Goal: Information Seeking & Learning: Learn about a topic

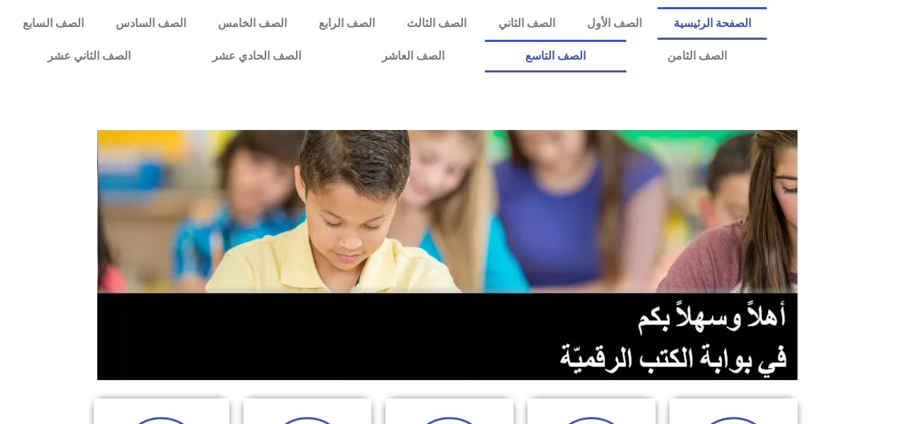
click at [626, 62] on link "الصف التاسع" at bounding box center [555, 56] width 141 height 33
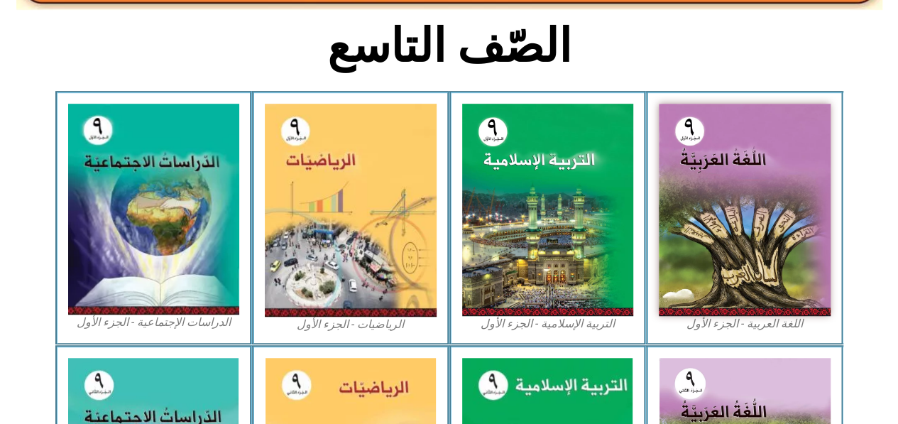
scroll to position [352, 0]
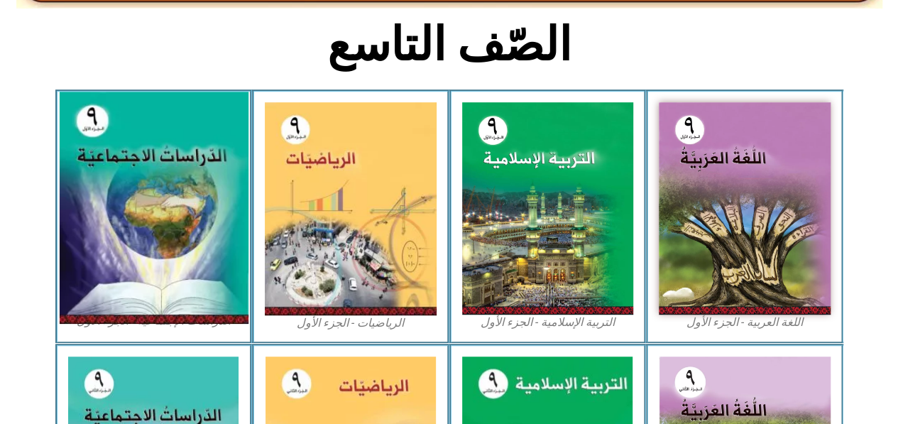
click at [118, 230] on img at bounding box center [153, 208] width 189 height 232
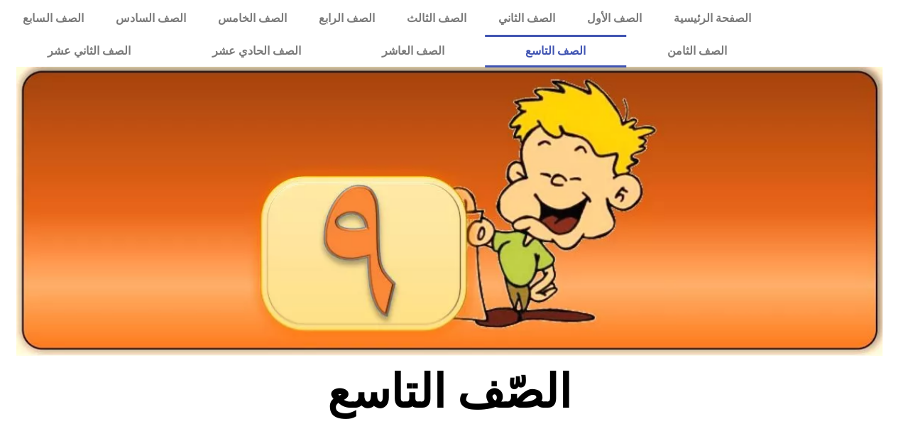
scroll to position [0, 0]
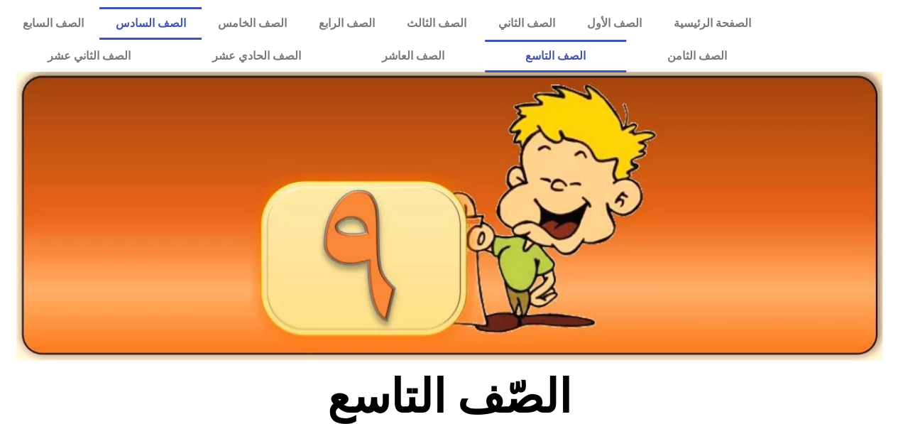
click at [202, 25] on link "الصف السادس" at bounding box center [150, 23] width 102 height 33
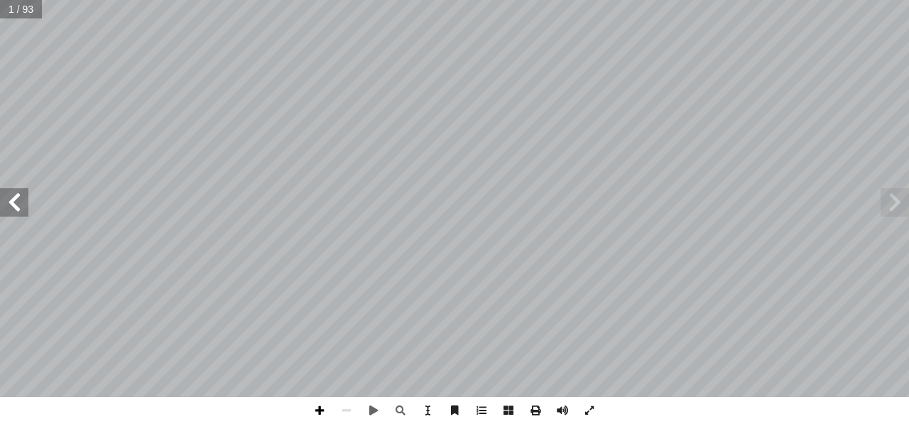
click at [322, 401] on span at bounding box center [319, 410] width 27 height 27
click at [889, 195] on span at bounding box center [894, 202] width 28 height 28
click at [16, 205] on span at bounding box center [14, 202] width 28 height 28
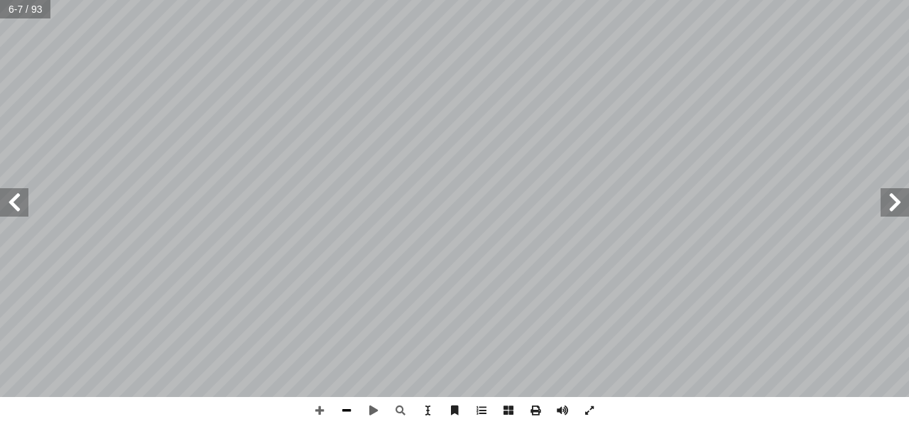
click at [344, 406] on span at bounding box center [346, 410] width 27 height 27
click at [371, 408] on span at bounding box center [373, 410] width 27 height 27
click at [371, 404] on span at bounding box center [373, 410] width 27 height 27
click at [11, 203] on span at bounding box center [14, 202] width 28 height 28
click at [20, 210] on span at bounding box center [14, 202] width 28 height 28
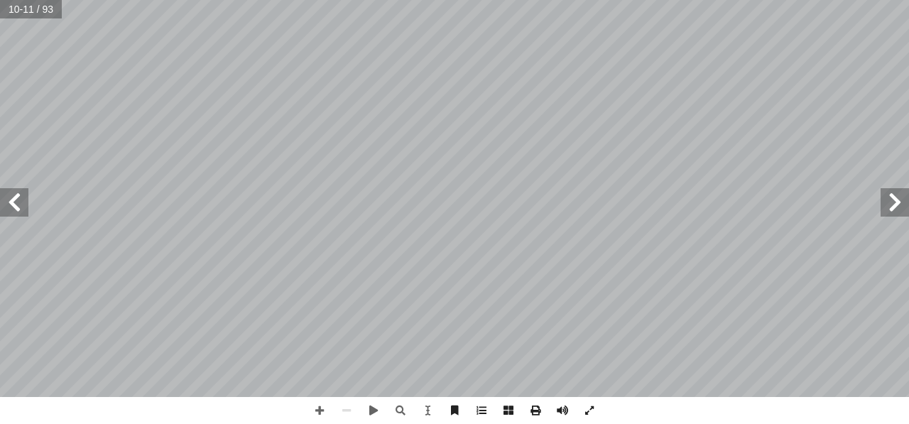
click at [4, 201] on span at bounding box center [14, 202] width 28 height 28
click at [327, 410] on span at bounding box center [319, 410] width 27 height 27
click at [11, 214] on span at bounding box center [14, 202] width 28 height 28
click at [11, 211] on span at bounding box center [14, 202] width 28 height 28
click at [346, 412] on span at bounding box center [346, 410] width 27 height 27
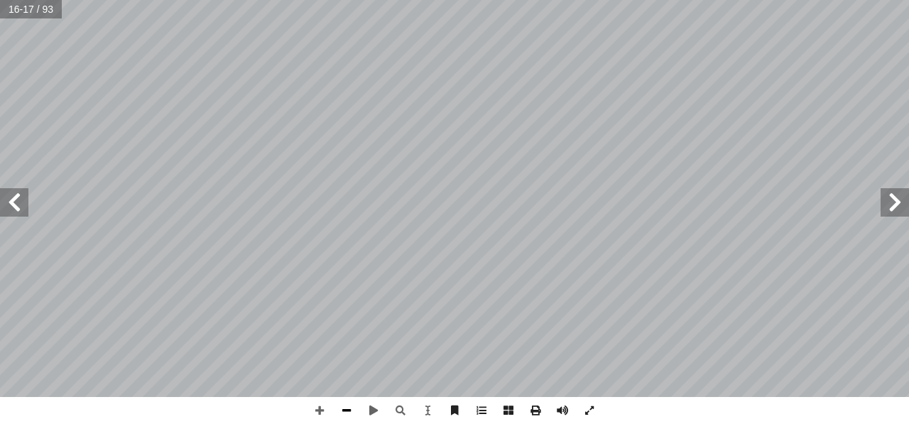
click at [346, 412] on span at bounding box center [346, 410] width 27 height 27
click at [899, 197] on span at bounding box center [894, 202] width 28 height 28
click at [23, 212] on span at bounding box center [14, 202] width 28 height 28
click at [16, 209] on span at bounding box center [14, 202] width 28 height 28
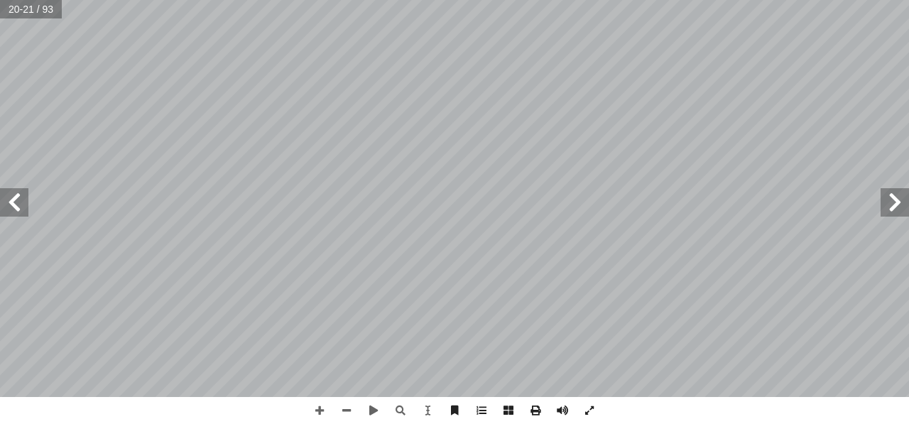
click at [16, 209] on span at bounding box center [14, 202] width 28 height 28
click at [896, 205] on span at bounding box center [894, 202] width 28 height 28
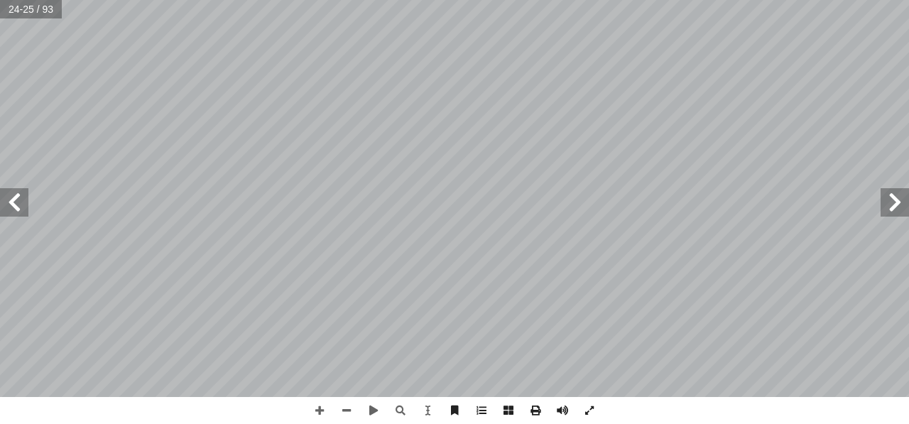
click at [896, 205] on span at bounding box center [894, 202] width 28 height 28
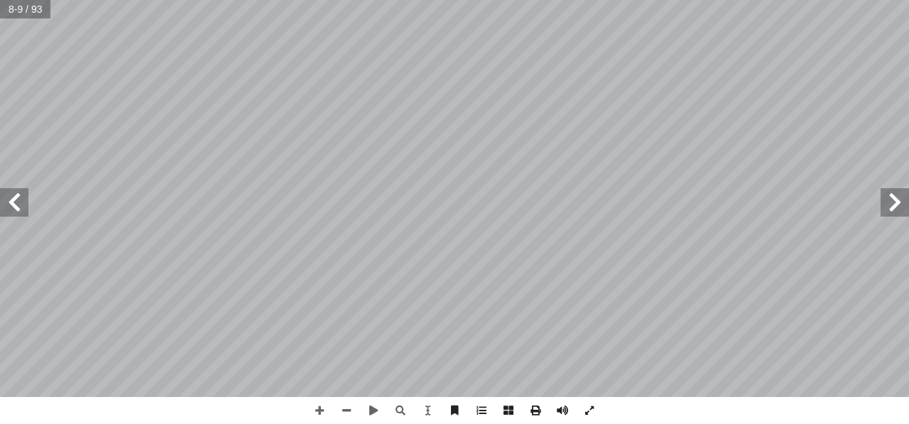
click at [19, 204] on span at bounding box center [14, 202] width 28 height 28
click at [889, 207] on span at bounding box center [894, 202] width 28 height 28
click at [891, 208] on span at bounding box center [894, 202] width 28 height 28
click at [18, 212] on span at bounding box center [14, 202] width 28 height 28
click at [892, 196] on span at bounding box center [894, 202] width 28 height 28
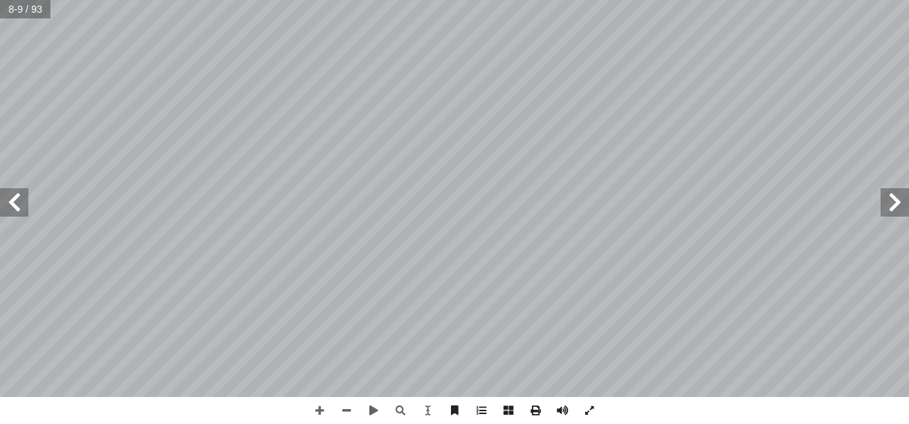
click at [16, 210] on span at bounding box center [14, 202] width 28 height 28
click at [346, 409] on span at bounding box center [346, 410] width 27 height 27
click at [9, 214] on span at bounding box center [14, 202] width 28 height 28
click at [10, 197] on span at bounding box center [14, 202] width 28 height 28
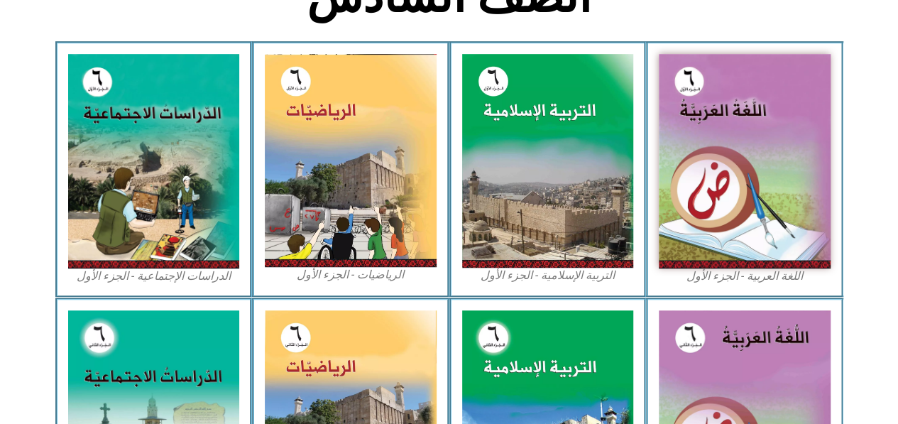
scroll to position [416, 0]
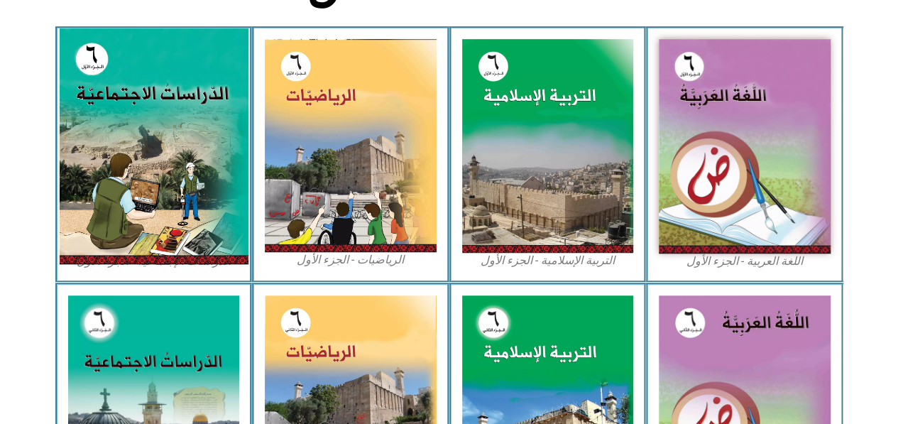
click at [135, 186] on img at bounding box center [153, 146] width 189 height 236
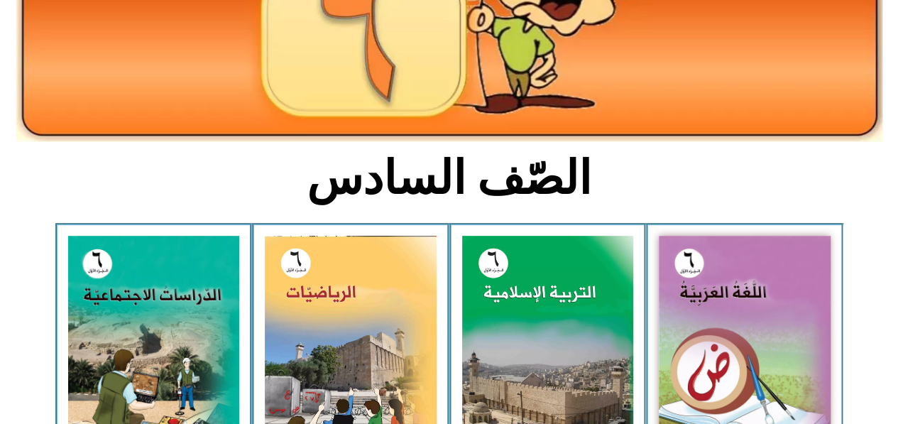
scroll to position [0, 0]
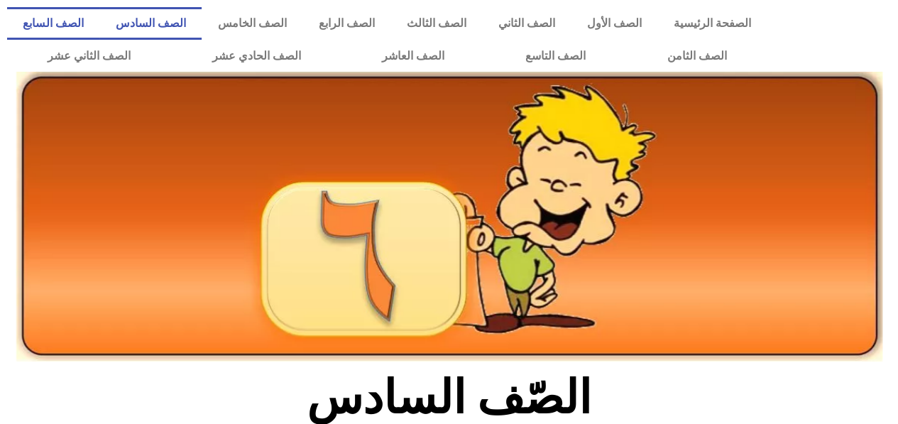
click at [99, 12] on link "الصف السابع" at bounding box center [53, 23] width 92 height 33
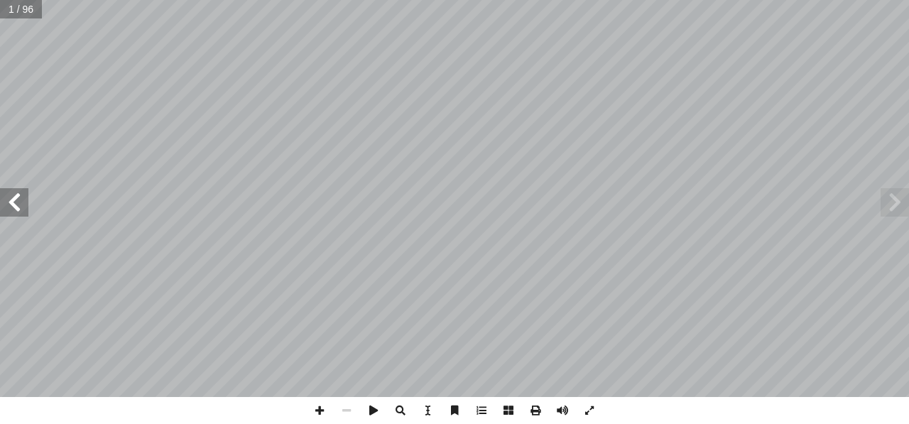
click at [9, 215] on span at bounding box center [14, 202] width 28 height 28
click at [20, 203] on span at bounding box center [14, 202] width 28 height 28
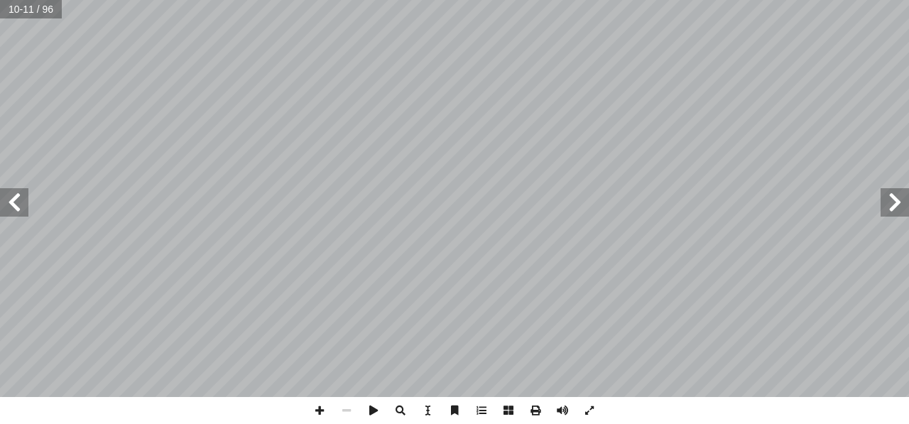
click at [896, 201] on span at bounding box center [894, 202] width 28 height 28
click at [6, 207] on span at bounding box center [14, 202] width 28 height 28
click at [23, 202] on span at bounding box center [14, 202] width 28 height 28
click at [27, 206] on span at bounding box center [14, 202] width 28 height 28
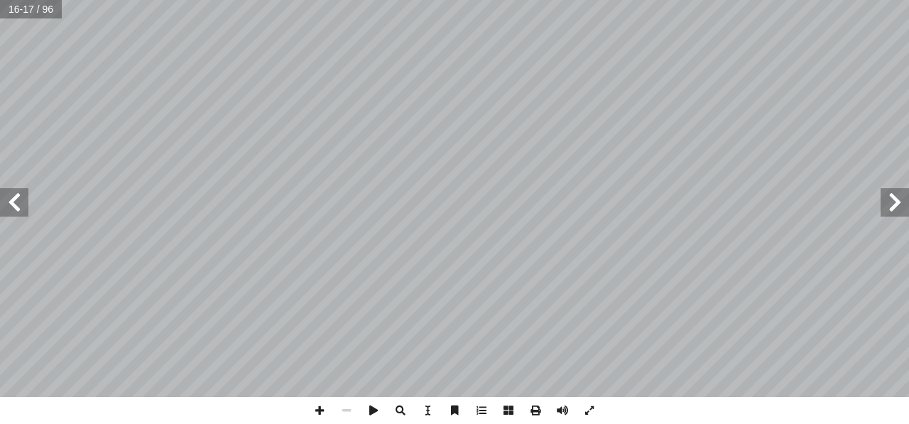
click at [899, 203] on span at bounding box center [894, 202] width 28 height 28
click at [22, 213] on span at bounding box center [14, 202] width 28 height 28
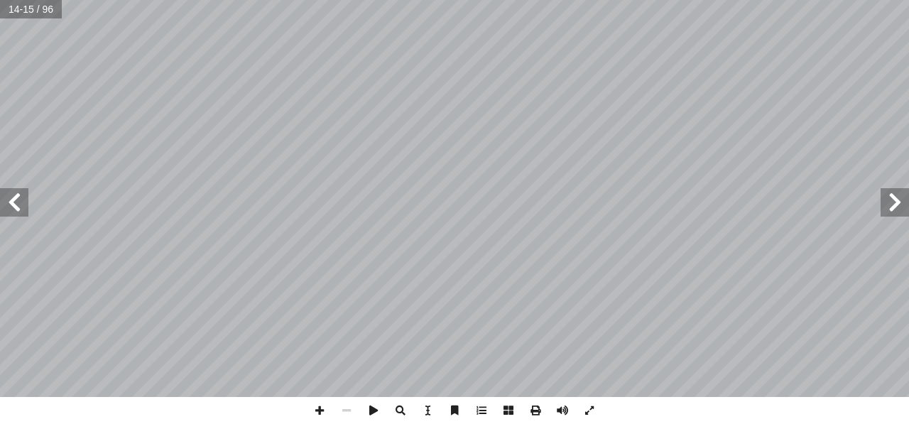
click at [902, 204] on span at bounding box center [894, 202] width 28 height 28
click at [18, 201] on span at bounding box center [14, 202] width 28 height 28
click at [4, 202] on span at bounding box center [14, 202] width 28 height 28
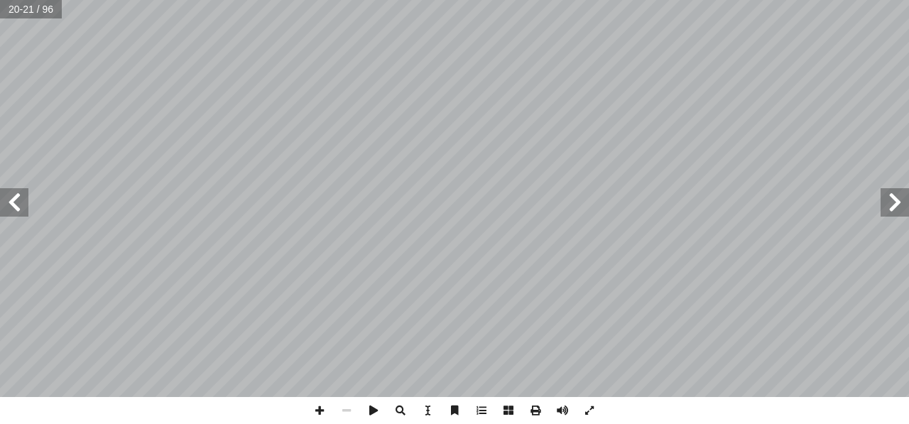
click at [11, 209] on span at bounding box center [14, 202] width 28 height 28
click at [6, 199] on span at bounding box center [14, 202] width 28 height 28
click at [893, 202] on span at bounding box center [894, 202] width 28 height 28
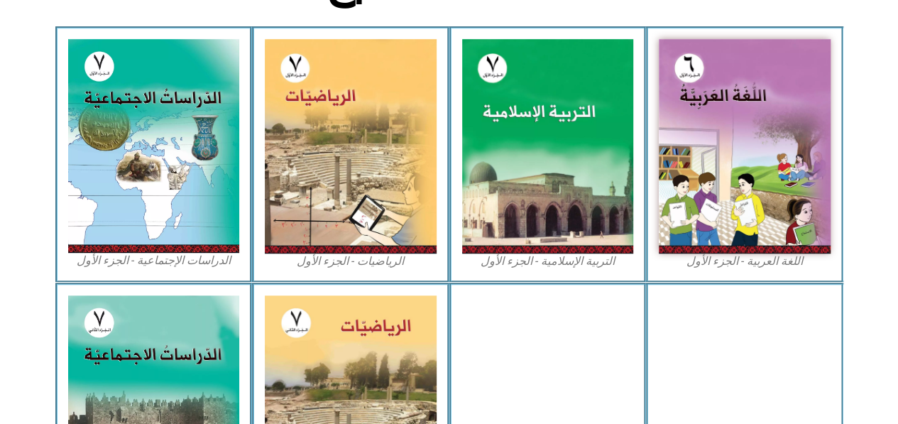
scroll to position [417, 0]
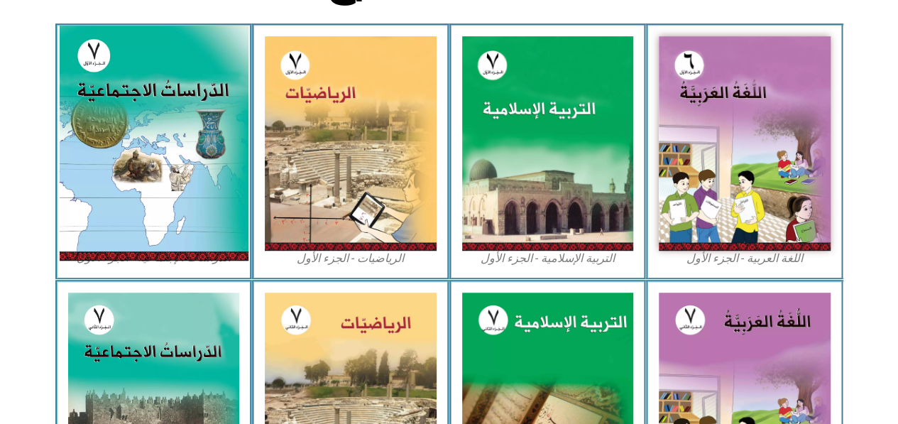
click at [133, 197] on img at bounding box center [153, 143] width 189 height 235
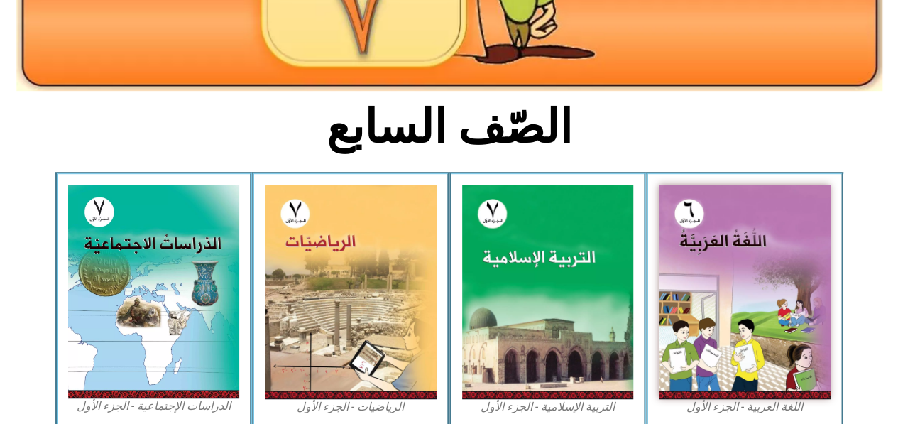
scroll to position [0, 0]
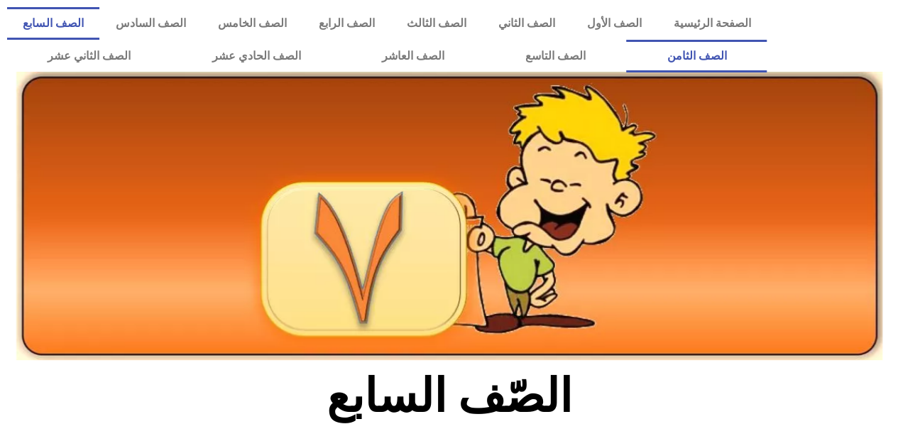
click at [626, 40] on link "الصف الثامن" at bounding box center [696, 56] width 141 height 33
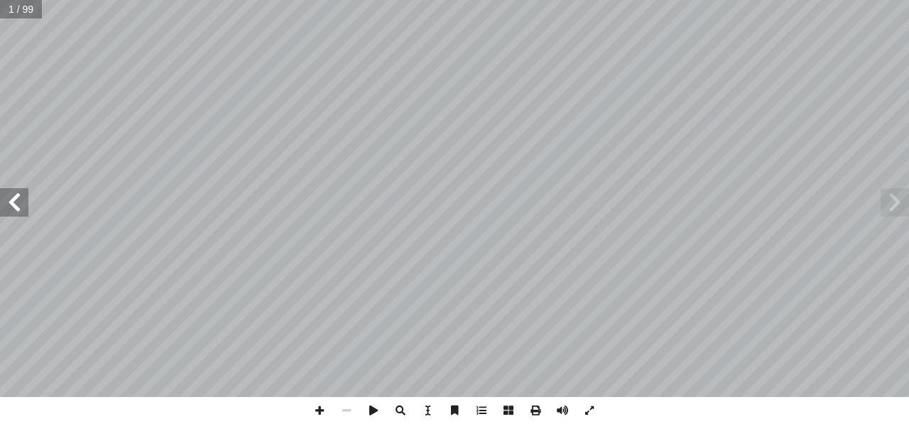
click at [18, 211] on span at bounding box center [14, 202] width 28 height 28
click at [11, 192] on span at bounding box center [14, 202] width 28 height 28
click at [13, 212] on span at bounding box center [14, 202] width 28 height 28
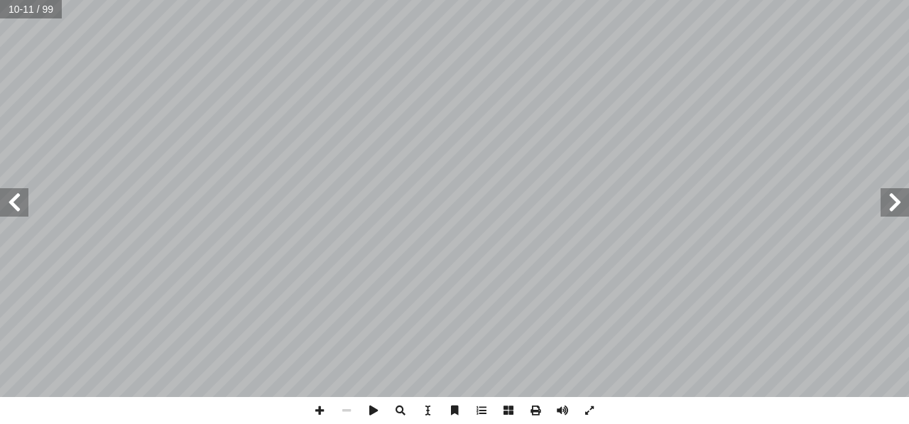
click at [16, 208] on span at bounding box center [14, 202] width 28 height 28
click at [22, 195] on span at bounding box center [14, 202] width 28 height 28
click at [899, 208] on span at bounding box center [894, 202] width 28 height 28
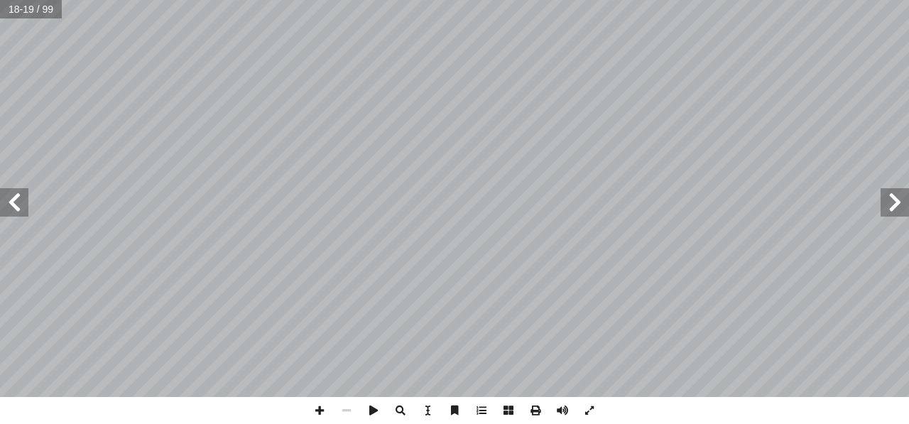
click at [899, 208] on span at bounding box center [894, 202] width 28 height 28
click at [907, 207] on span at bounding box center [894, 202] width 28 height 28
click at [11, 211] on span at bounding box center [14, 202] width 28 height 28
click at [899, 202] on span at bounding box center [894, 202] width 28 height 28
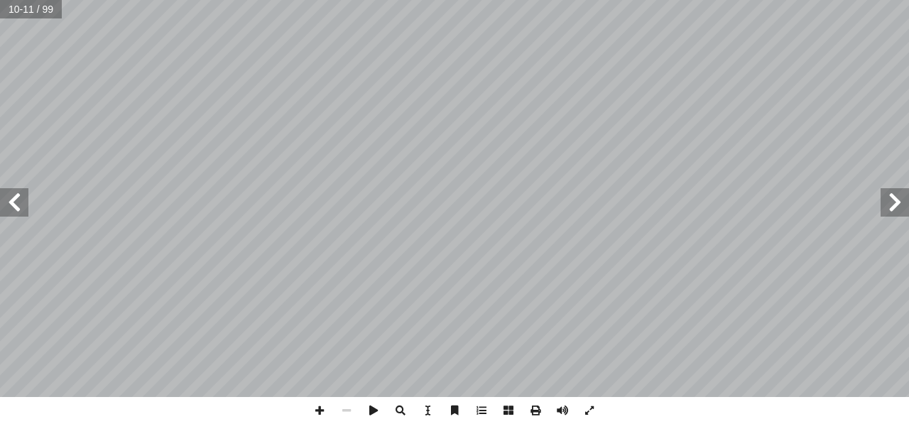
click at [13, 204] on span at bounding box center [14, 202] width 28 height 28
click at [21, 201] on span at bounding box center [14, 202] width 28 height 28
click at [899, 202] on span at bounding box center [894, 202] width 28 height 28
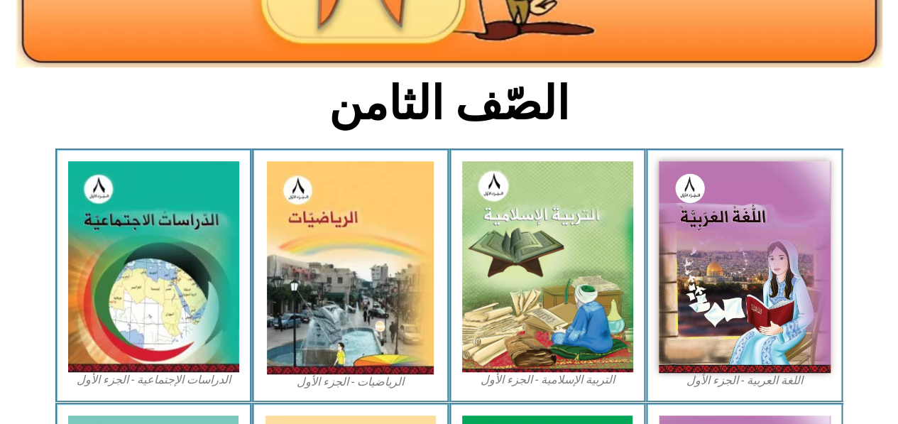
scroll to position [358, 0]
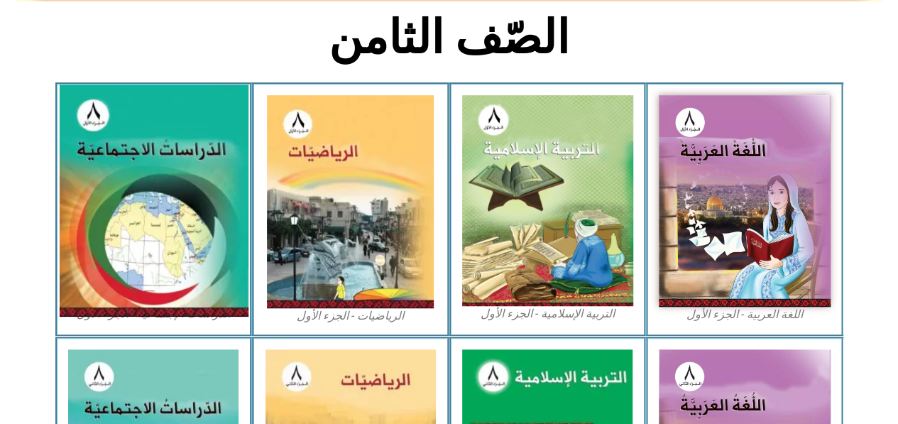
click at [229, 234] on img at bounding box center [153, 200] width 189 height 232
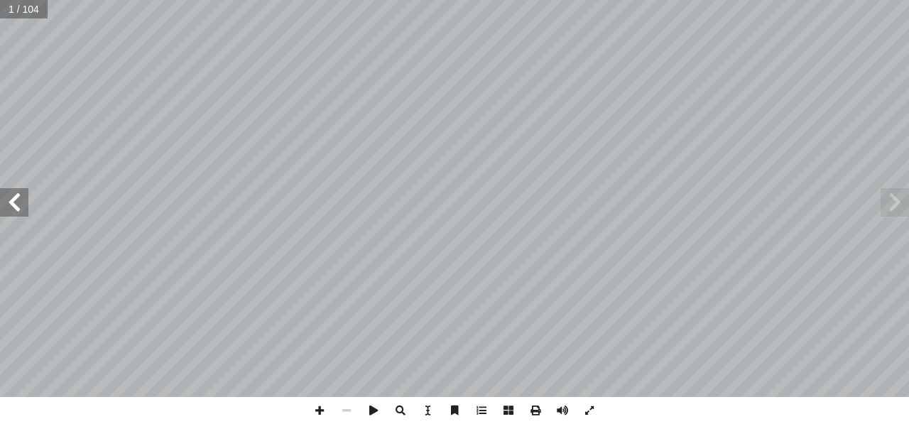
click at [11, 214] on span at bounding box center [14, 202] width 28 height 28
click at [9, 205] on span at bounding box center [14, 202] width 28 height 28
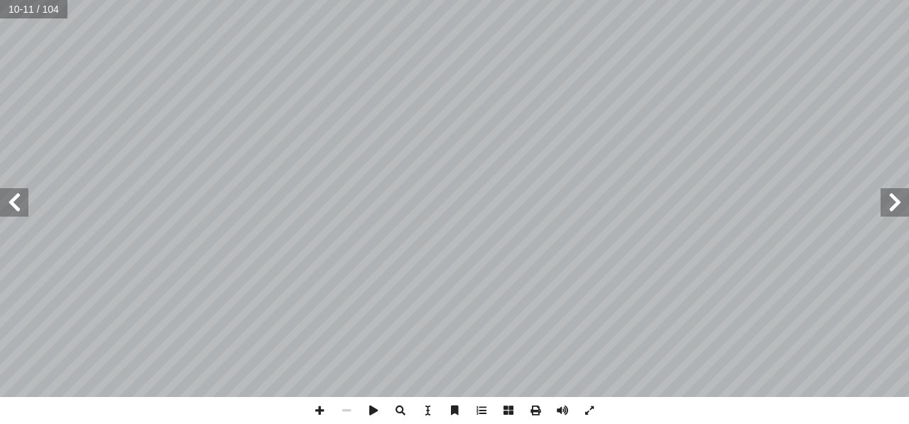
click at [11, 204] on span at bounding box center [14, 202] width 28 height 28
click at [894, 205] on span at bounding box center [894, 202] width 28 height 28
click at [18, 209] on span at bounding box center [14, 202] width 28 height 28
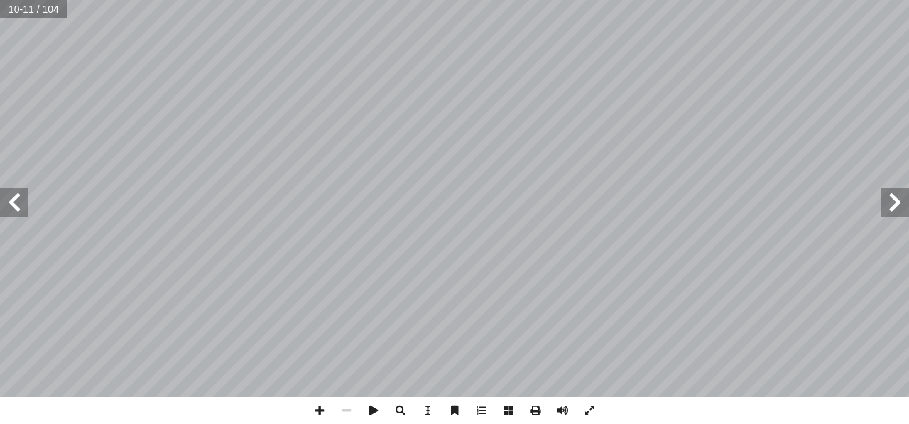
click at [18, 209] on span at bounding box center [14, 202] width 28 height 28
click at [906, 207] on span at bounding box center [894, 202] width 28 height 28
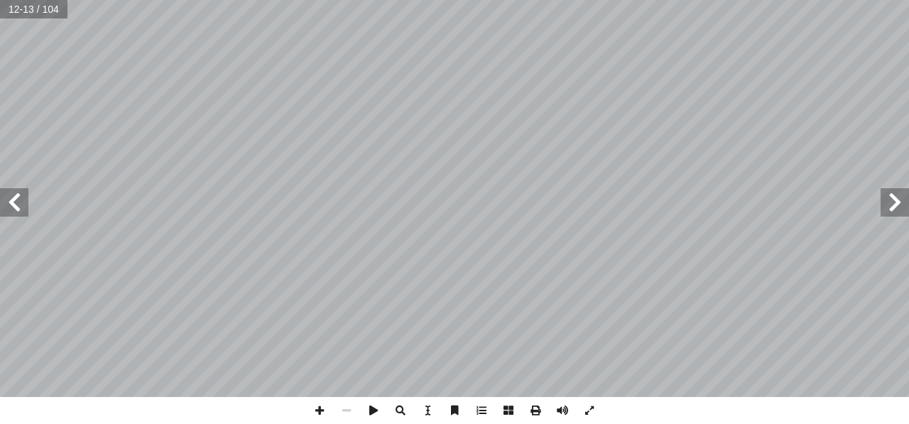
click at [895, 212] on span at bounding box center [894, 202] width 28 height 28
click at [908, 204] on span at bounding box center [894, 202] width 28 height 28
click at [14, 210] on span at bounding box center [14, 202] width 28 height 28
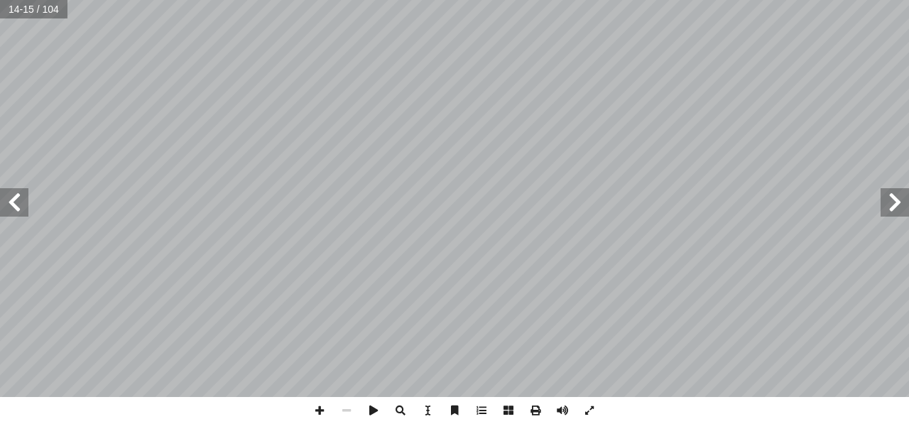
click at [902, 200] on span at bounding box center [894, 202] width 28 height 28
click at [16, 209] on span at bounding box center [14, 202] width 28 height 28
